Goal: Task Accomplishment & Management: Complete application form

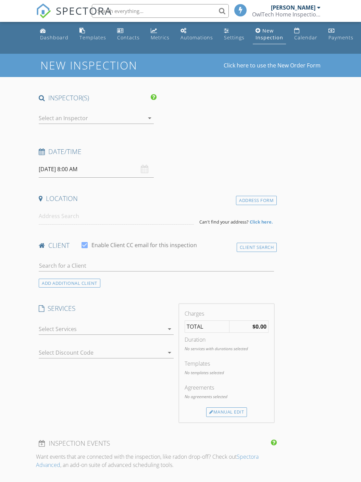
select select "8"
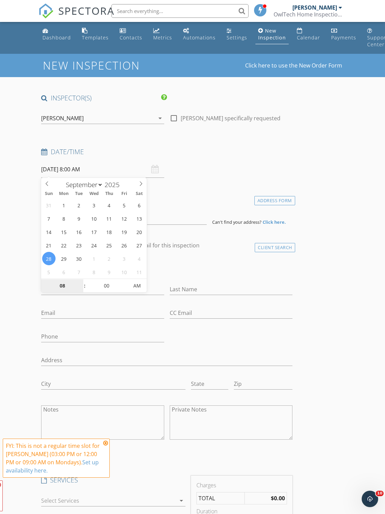
type input "[DATE] 8:00 AM"
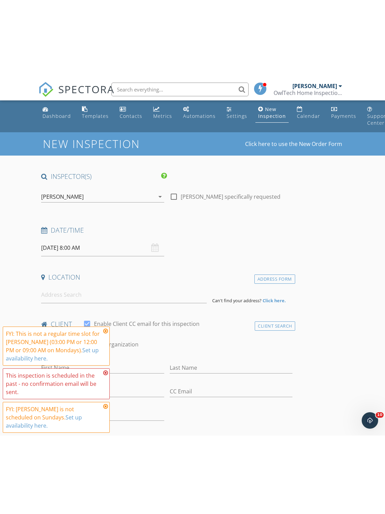
scroll to position [87, 0]
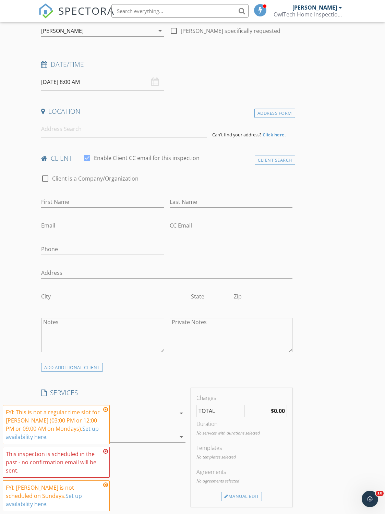
click at [89, 79] on input "[DATE] 8:00 AM" at bounding box center [102, 82] width 123 height 17
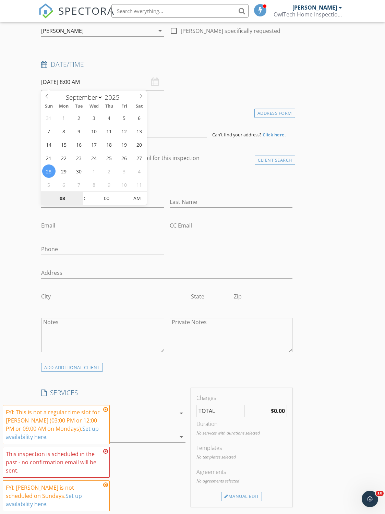
click at [65, 201] on input "08" at bounding box center [62, 199] width 42 height 14
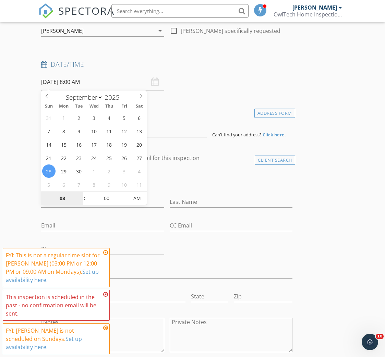
type input "9"
type input "[DATE] 9:00 AM"
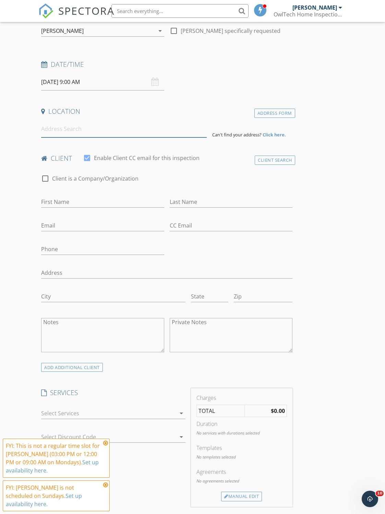
click at [68, 126] on input at bounding box center [123, 129] width 165 height 17
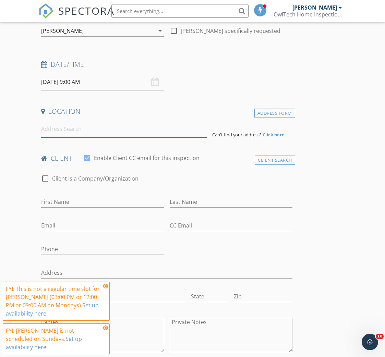
click at [65, 132] on input at bounding box center [123, 129] width 165 height 17
paste input "[STREET_ADDRESS]"
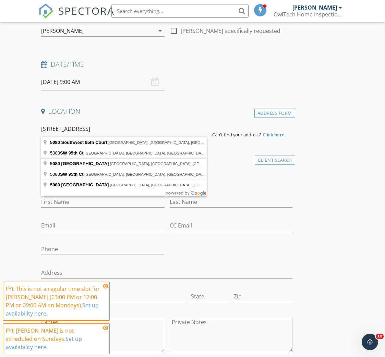
type input "[STREET_ADDRESS]"
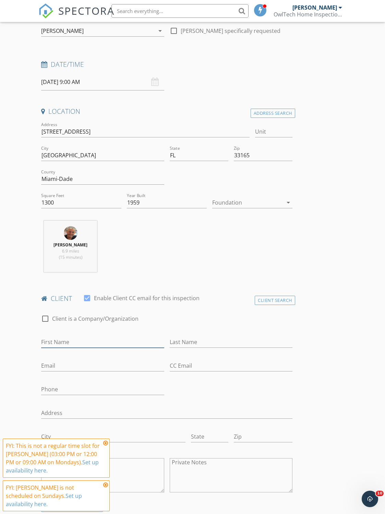
click at [79, 340] on input "First Name" at bounding box center [102, 341] width 123 height 11
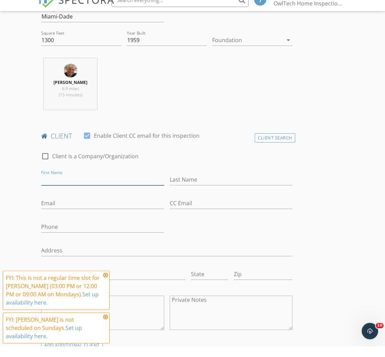
scroll to position [250, 0]
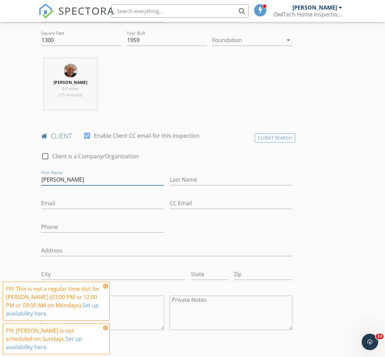
type input "[PERSON_NAME]"
click at [188, 181] on input "Last Name" at bounding box center [231, 179] width 123 height 11
type input "Ferro"
click at [78, 206] on input "Email" at bounding box center [102, 203] width 123 height 11
click at [71, 204] on input "Email" at bounding box center [102, 203] width 123 height 11
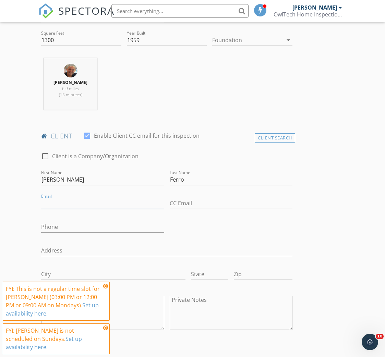
paste input "[EMAIL_ADDRESS][DOMAIN_NAME]"
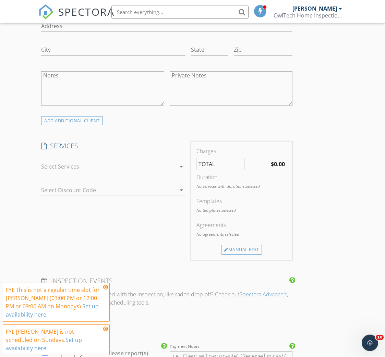
scroll to position [479, 0]
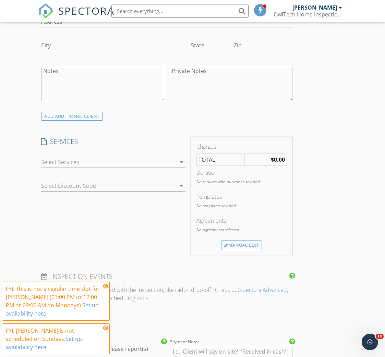
type input "[EMAIL_ADDRESS][DOMAIN_NAME]"
click at [185, 157] on div "arrow_drop_down" at bounding box center [113, 162] width 144 height 11
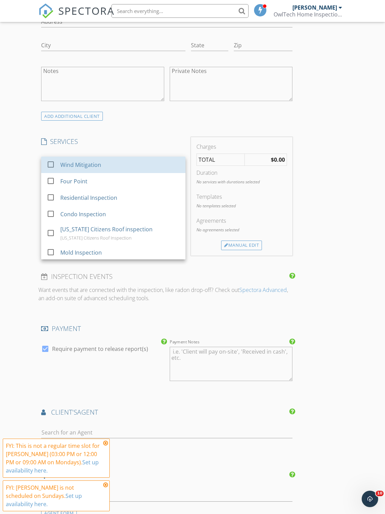
click at [120, 164] on div "Wind Mitigation" at bounding box center [121, 165] width 120 height 14
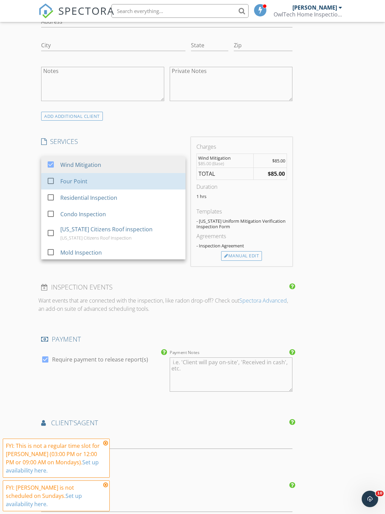
click at [88, 179] on div "Four Point" at bounding box center [121, 181] width 120 height 14
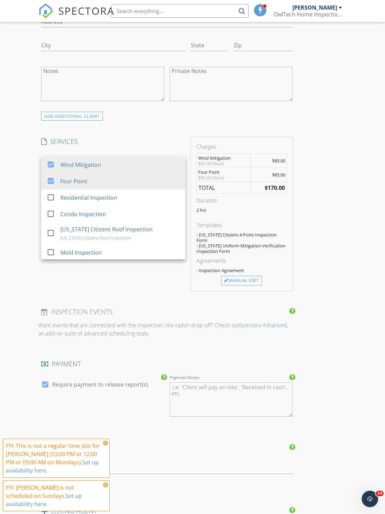
click at [255, 277] on div "Manual Edit" at bounding box center [241, 281] width 41 height 10
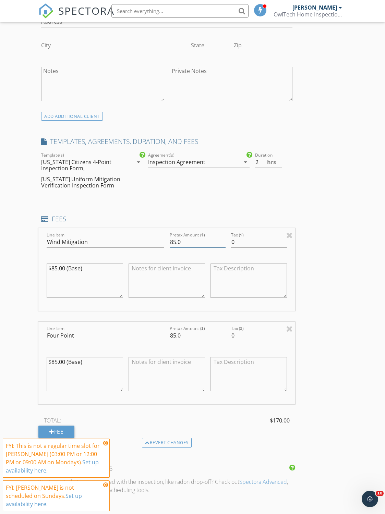
click at [195, 244] on input "85.0" at bounding box center [198, 241] width 56 height 11
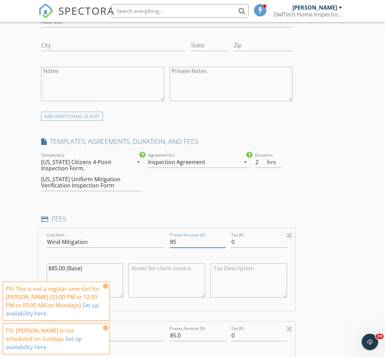
type input "8"
type input "0"
click at [187, 339] on input "85.0" at bounding box center [198, 335] width 56 height 11
type input "8"
type input "0"
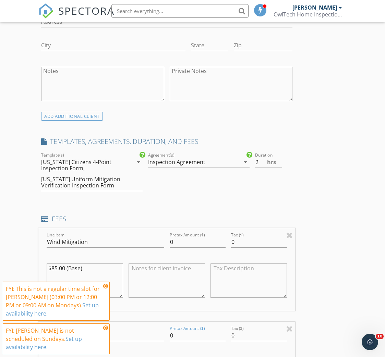
click at [357, 294] on div "New Inspection Click here to use the New Order Form INSPECTOR(S) check_box [PER…" at bounding box center [192, 269] width 385 height 1388
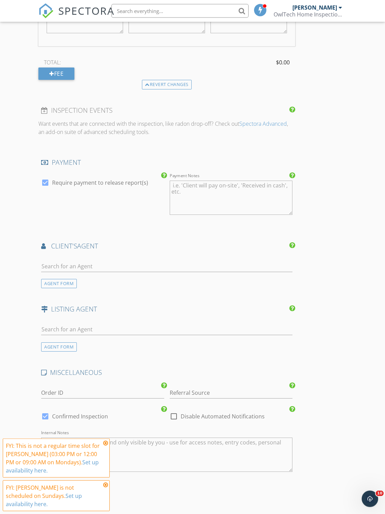
scroll to position [925, 0]
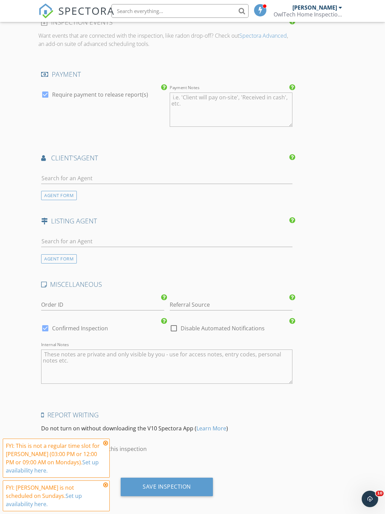
click at [175, 482] on div "Save Inspection" at bounding box center [167, 487] width 92 height 19
